Goal: Task Accomplishment & Management: Use online tool/utility

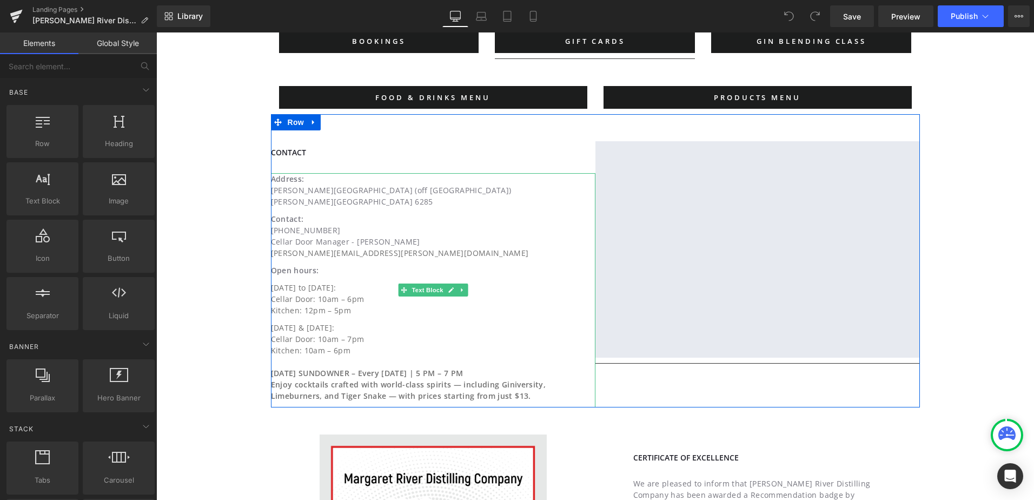
scroll to position [595, 0]
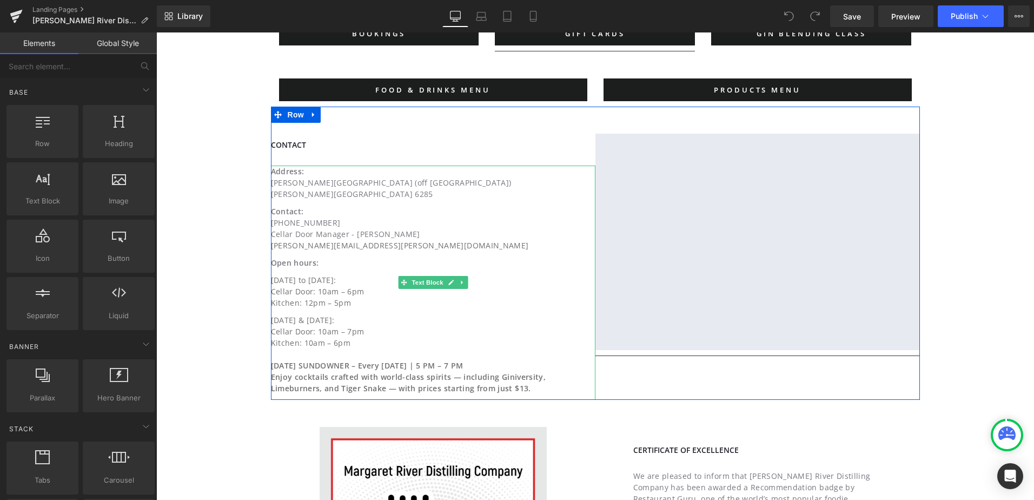
click at [391, 371] on p "[DATE] & [DATE]: Cellar Door: 10am – 7pm Kitchen: 10am – 6pm [DATE] SUNDOWNER –…" at bounding box center [414, 356] width 287 height 85
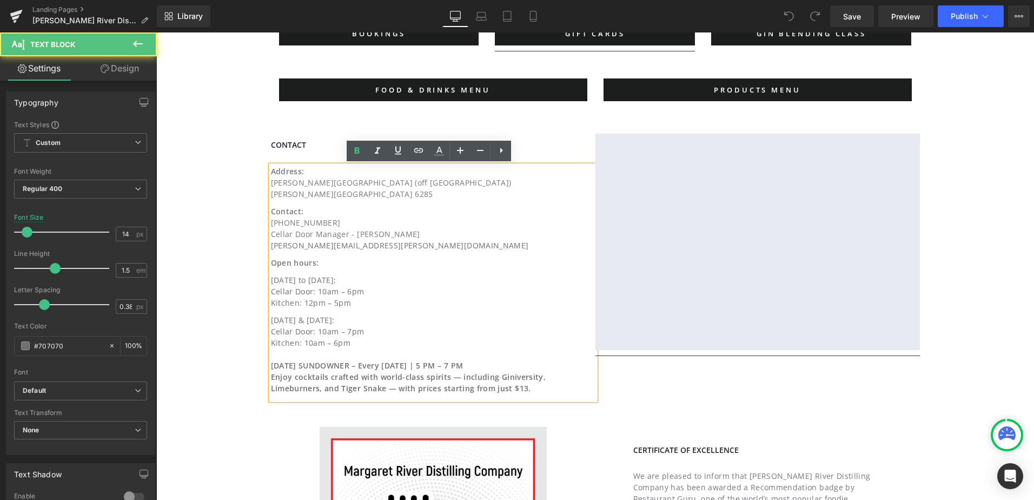
click at [372, 344] on p "[DATE] & [DATE]: Cellar Door: 10am – 7pm Kitchen: 10am – 6pm [DATE] SUNDOWNER –…" at bounding box center [414, 356] width 287 height 85
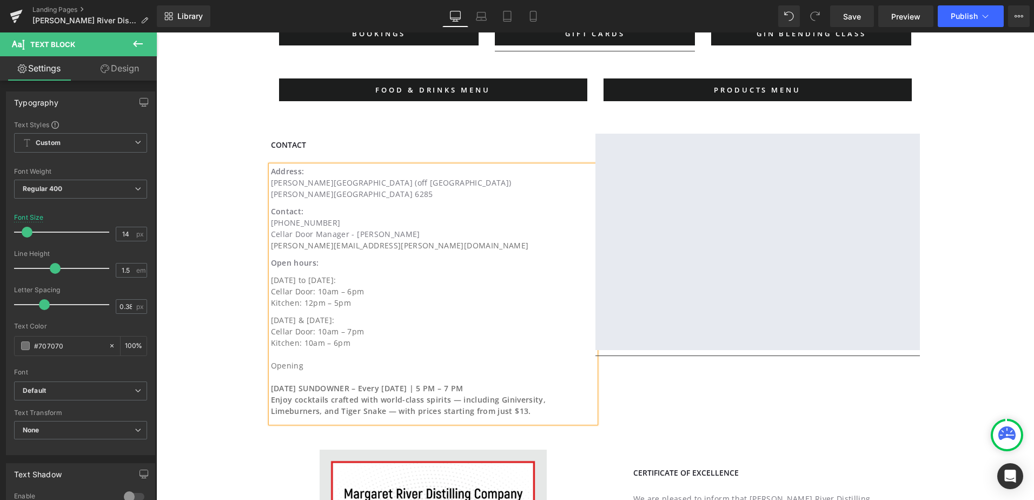
click at [282, 366] on span "Kitchen: 10am – 6pm Opening [DATE] SUNDOWNER – Every [DATE] | 5 PM – 7 PM" at bounding box center [367, 365] width 193 height 56
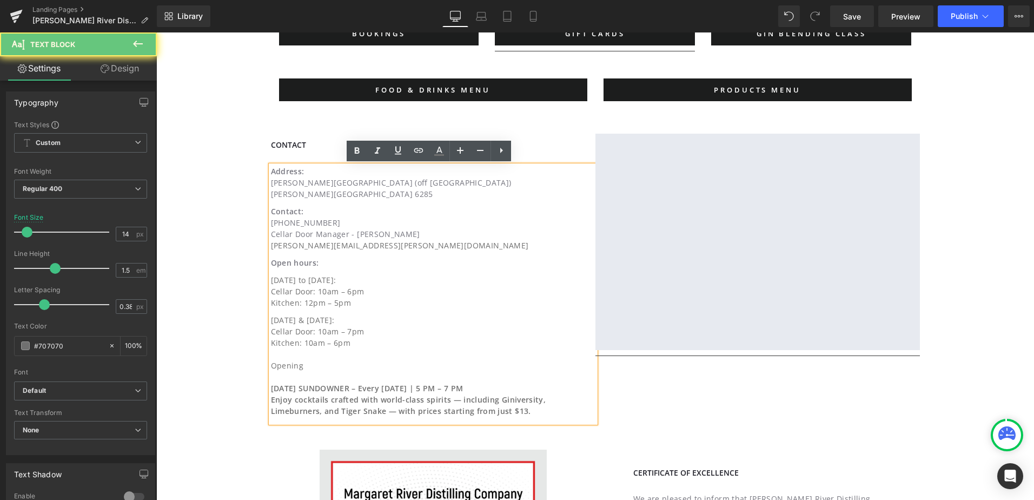
click at [282, 366] on span "Kitchen: 10am – 6pm Opening [DATE] SUNDOWNER – Every [DATE] | 5 PM – 7 PM" at bounding box center [367, 365] width 193 height 56
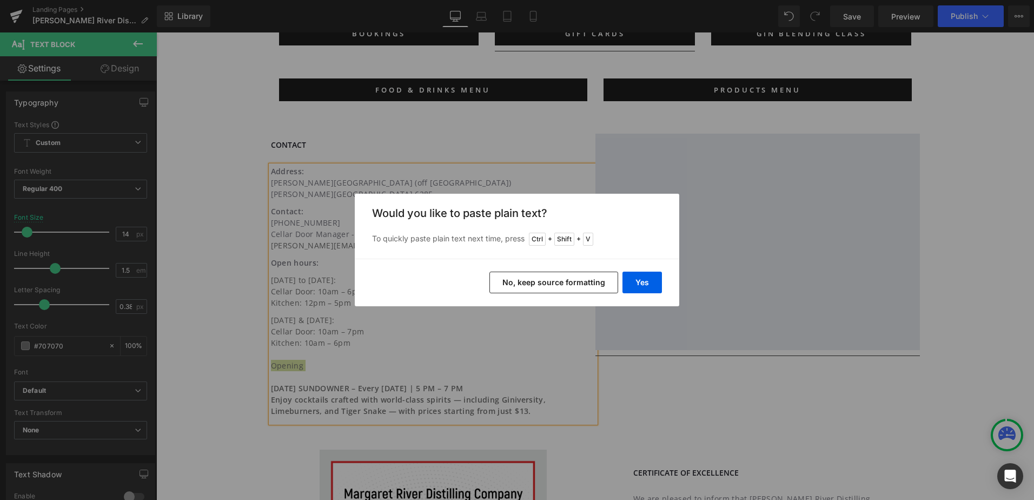
click at [560, 283] on button "No, keep source formatting" at bounding box center [553, 282] width 129 height 22
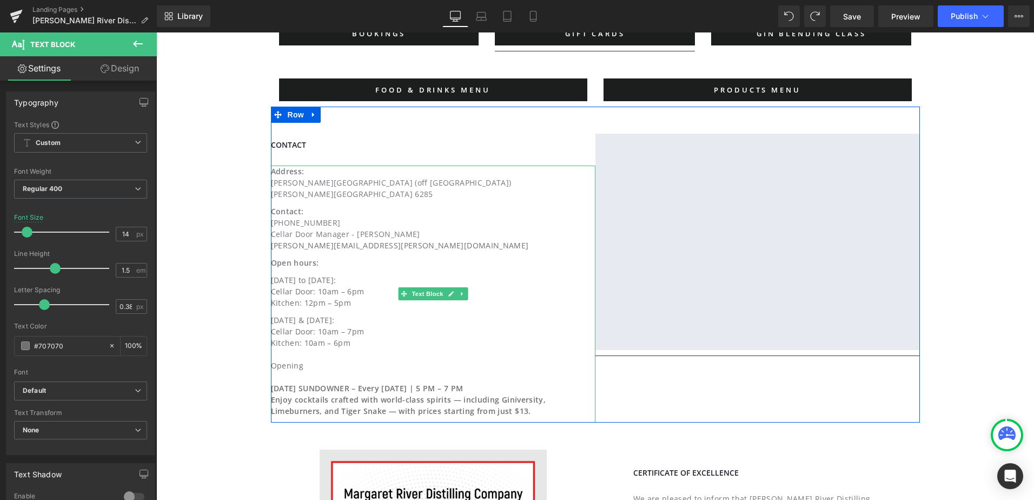
click at [361, 367] on p "[DATE] & [DATE]: Cellar Door: 10am – 7pm Kitchen: 10am – 6pm Opening [DATE] SUN…" at bounding box center [414, 368] width 287 height 108
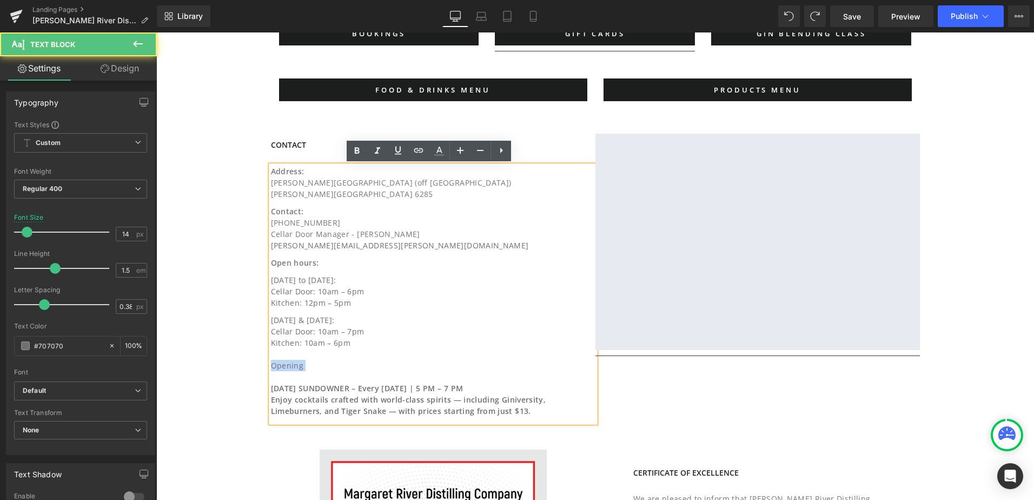
click at [361, 367] on p "[DATE] & [DATE]: Cellar Door: 10am – 7pm Kitchen: 10am – 6pm Opening [DATE] SUN…" at bounding box center [414, 368] width 287 height 108
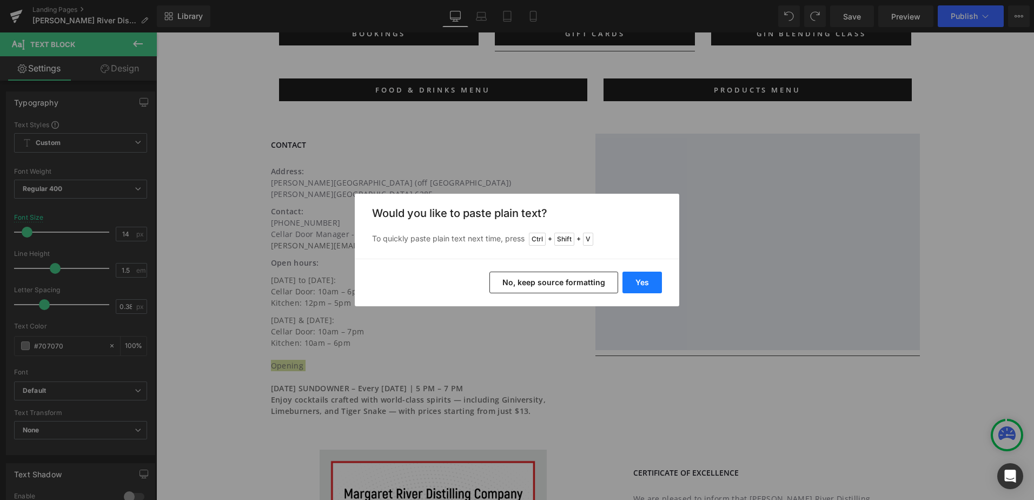
click at [650, 286] on button "Yes" at bounding box center [641, 282] width 39 height 22
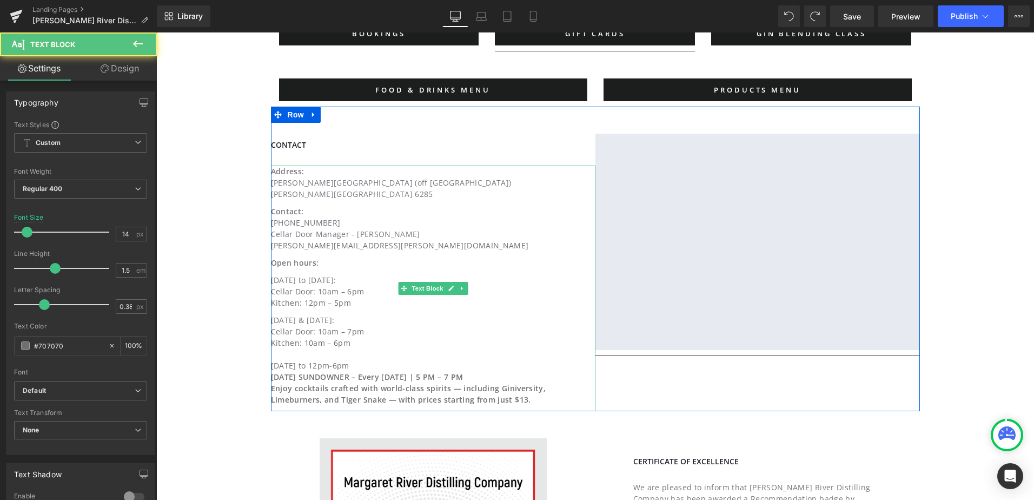
click at [403, 365] on p "[DATE] & [DATE]: Cellar Door: 10am – 7pm Kitchen: 10am – 6pm [DATE] to 12pm-6pm…" at bounding box center [414, 362] width 287 height 97
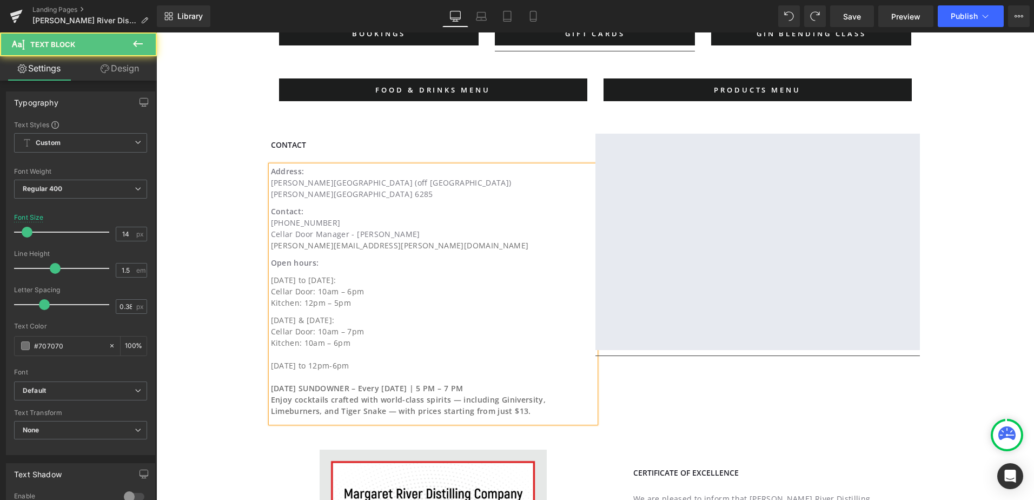
click at [283, 362] on span "Kitchen: 10am – 6pm [DATE] to 12pm-6pm [DATE] SUNDOWNER – Every [DATE] | 5 PM –…" at bounding box center [367, 365] width 193 height 56
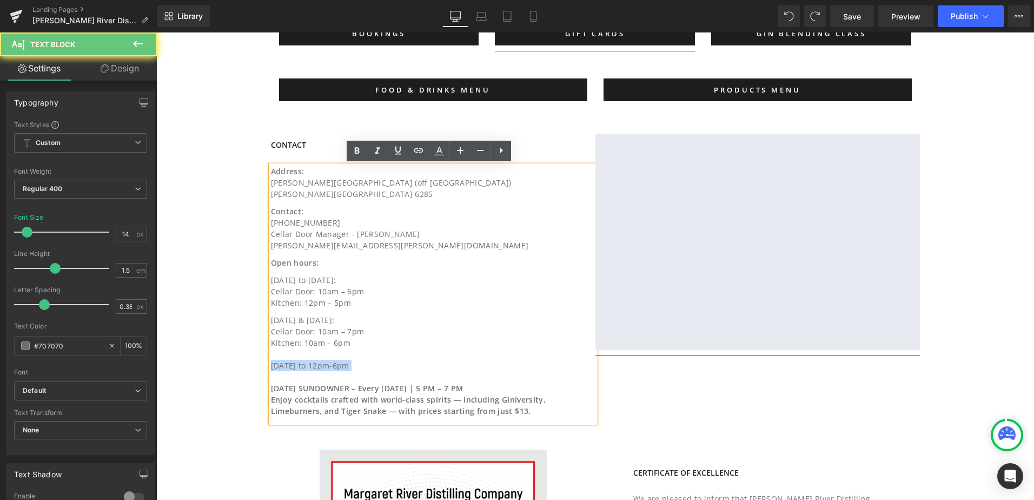
click at [283, 362] on span "Kitchen: 10am – 6pm [DATE] to 12pm-6pm [DATE] SUNDOWNER – Every [DATE] | 5 PM –…" at bounding box center [367, 365] width 193 height 56
click at [272, 362] on span "Kitchen: 10am – 6pm [DATE] to 12pm-6pm [DATE] SUNDOWNER – Every [DATE] | 5 PM –…" at bounding box center [367, 365] width 193 height 56
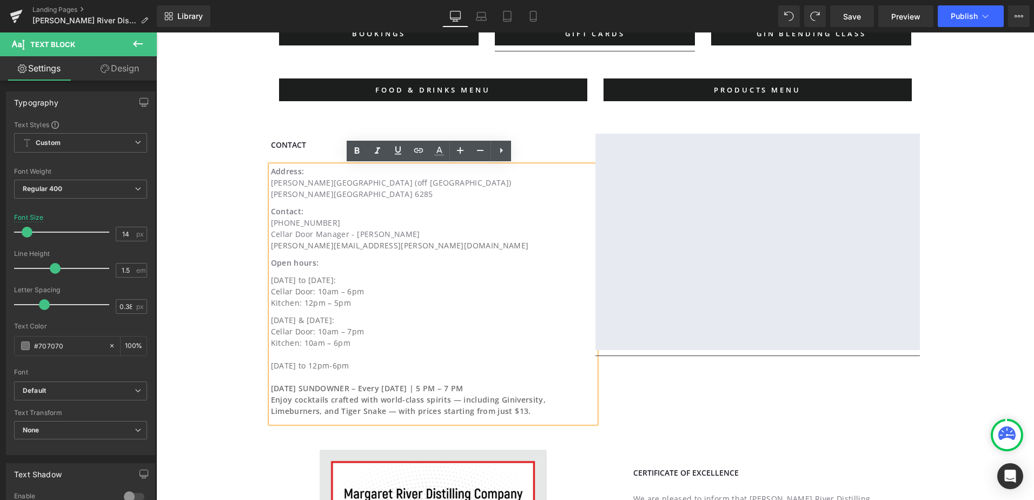
click at [271, 365] on div "Address: [PERSON_NAME][GEOGRAPHIC_DATA] (off [GEOGRAPHIC_DATA][PERSON_NAME] Con…" at bounding box center [433, 293] width 324 height 257
click at [271, 364] on div "Address: [PERSON_NAME][GEOGRAPHIC_DATA] (off [GEOGRAPHIC_DATA][PERSON_NAME] Con…" at bounding box center [433, 293] width 324 height 257
click at [271, 366] on span "Kitchen: 10am – 6pm [DATE] to 12pm-6pm [DATE] SUNDOWNER – Every [DATE] | 5 PM –…" at bounding box center [367, 365] width 193 height 56
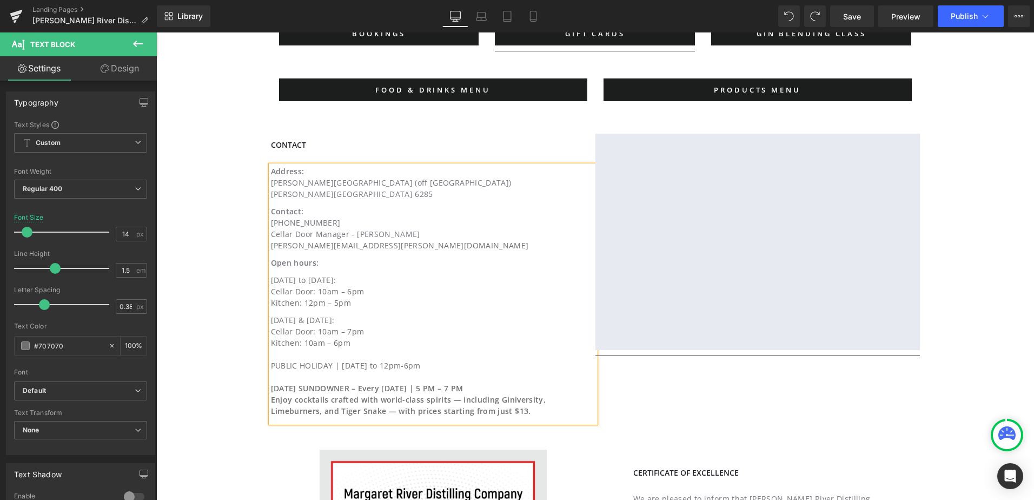
drag, startPoint x: 310, startPoint y: 358, endPoint x: 316, endPoint y: 374, distance: 16.8
click at [311, 358] on p "[DATE] & [DATE]: Cellar Door: 10am – 7pm Kitchen: 10am – 6pm PUBLIC HOLIDAY | […" at bounding box center [414, 368] width 287 height 108
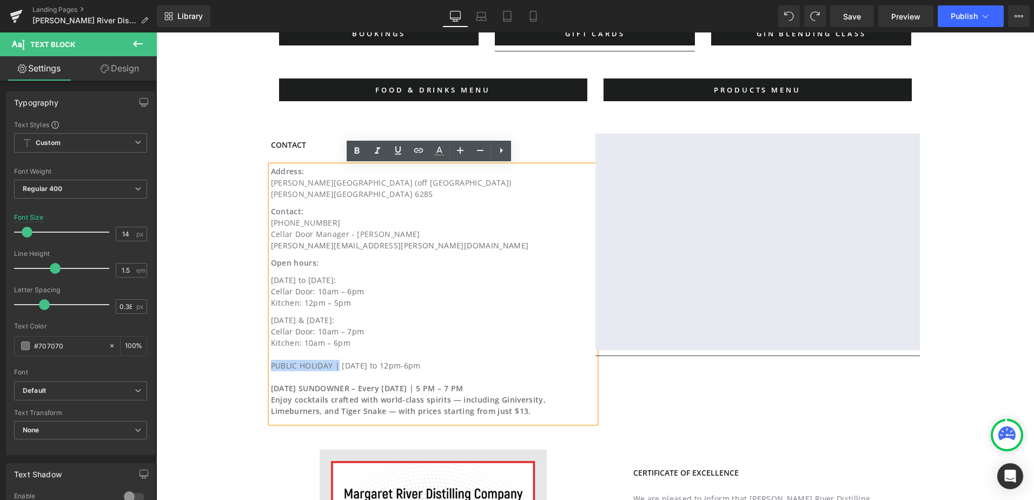
drag, startPoint x: 336, startPoint y: 369, endPoint x: 260, endPoint y: 368, distance: 76.8
click at [361, 153] on icon at bounding box center [356, 150] width 13 height 13
click at [334, 364] on strong "PUBLIC HOLIDAY |" at bounding box center [306, 365] width 71 height 10
click at [423, 363] on span "Kitchen: 10am – 6pm PUBLIC HOLIDAY | [DATE] to 12pm-6pm [DATE] SUNDOWNER – Ever…" at bounding box center [367, 365] width 193 height 56
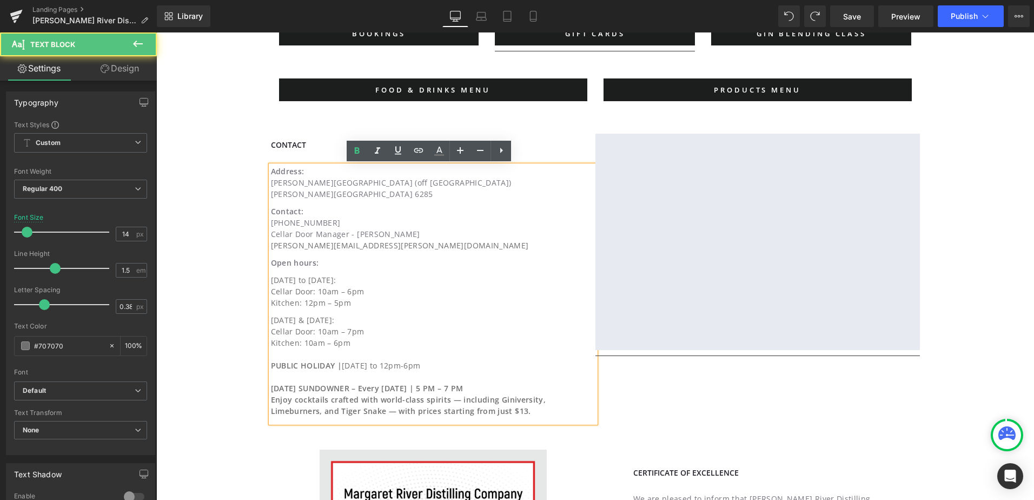
click at [423, 363] on span "Kitchen: 10am – 6pm PUBLIC HOLIDAY | [DATE] to 12pm-6pm [DATE] SUNDOWNER – Ever…" at bounding box center [367, 365] width 193 height 56
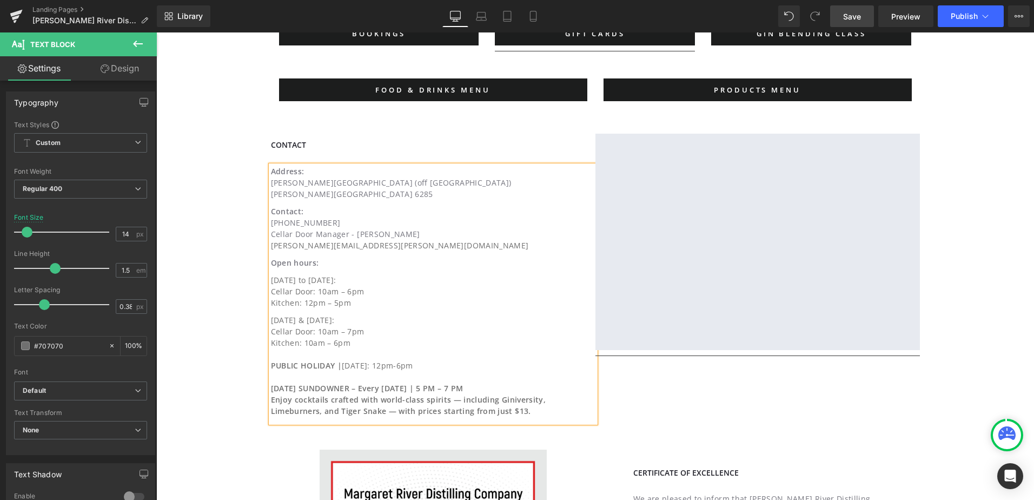
click at [851, 18] on span "Save" at bounding box center [852, 16] width 18 height 11
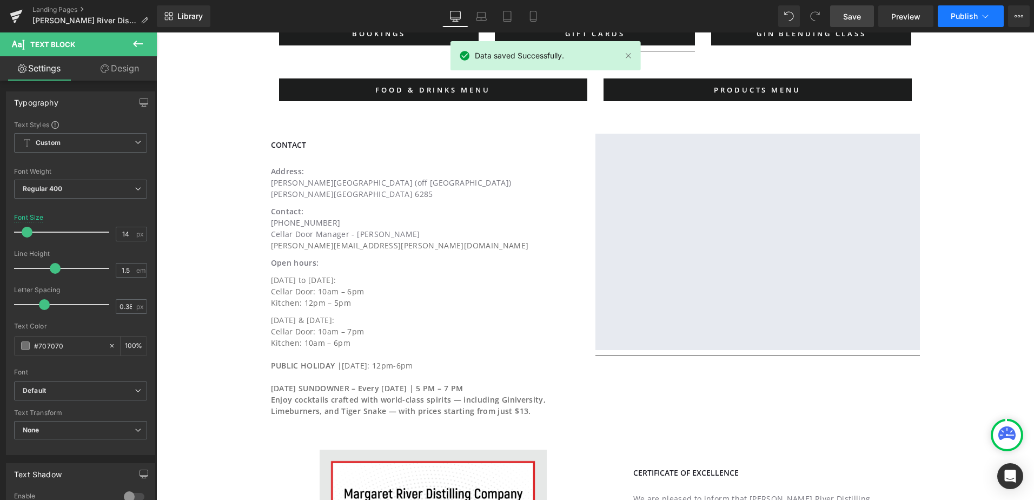
click at [981, 19] on icon at bounding box center [985, 16] width 11 height 11
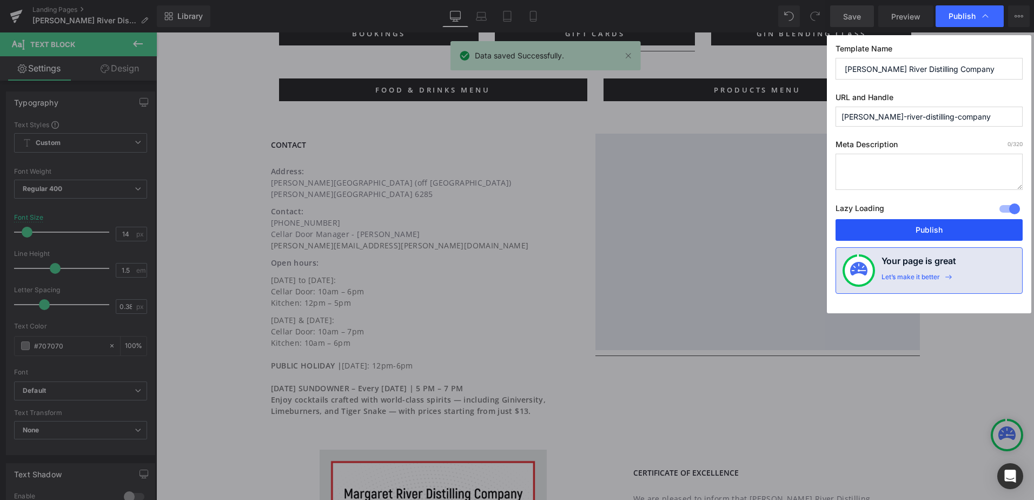
click at [913, 227] on button "Publish" at bounding box center [929, 230] width 187 height 22
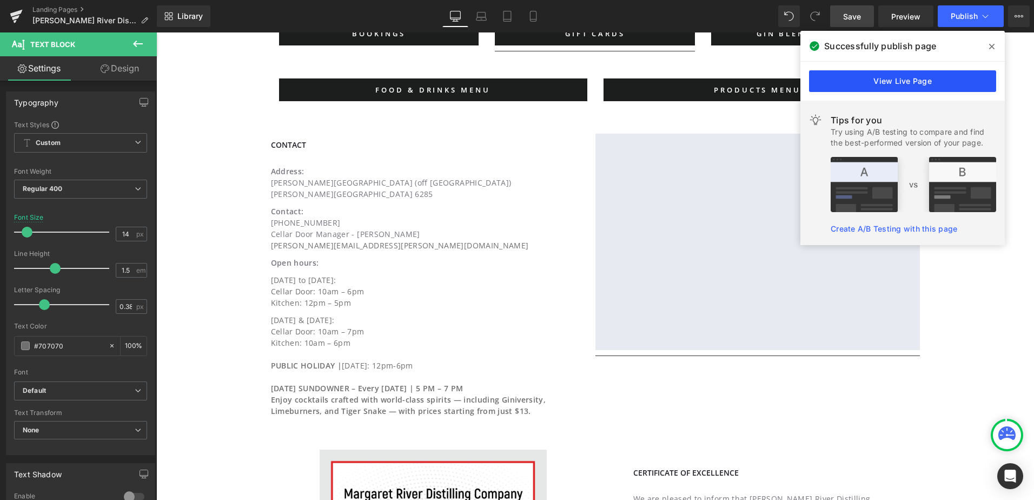
click at [960, 82] on link "View Live Page" at bounding box center [902, 81] width 187 height 22
